Goal: Task Accomplishment & Management: Manage account settings

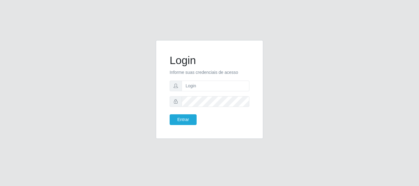
click at [193, 78] on form "Login Informe suas credenciais de acesso Entrar" at bounding box center [210, 89] width 80 height 71
click at [201, 89] on input "text" at bounding box center [216, 86] width 68 height 11
type input "Ubiratan@confglacer"
click at [180, 120] on button "Entrar" at bounding box center [183, 120] width 27 height 11
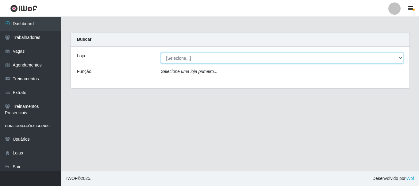
click at [396, 56] on select "[Selecione...] Glace Real Confeitaria" at bounding box center [282, 58] width 243 height 11
select select "445"
click at [161, 53] on select "[Selecione...] Glace Real Confeitaria" at bounding box center [282, 58] width 243 height 11
